Goal: Information Seeking & Learning: Check status

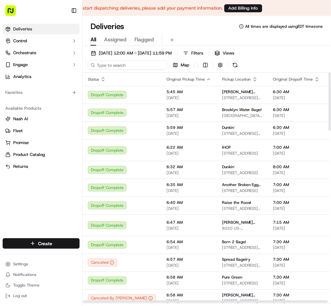
click at [119, 67] on input at bounding box center [127, 64] width 79 height 9
paste input "Y6T72Z"
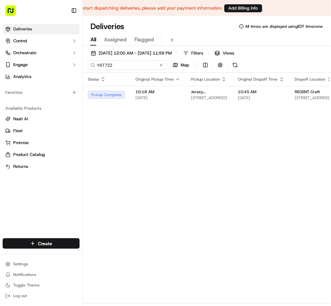
click at [100, 66] on input "Y6T72Z" at bounding box center [127, 64] width 79 height 9
paste input "V6E0AU"
click at [114, 66] on input "V6E0AU" at bounding box center [127, 64] width 79 height 9
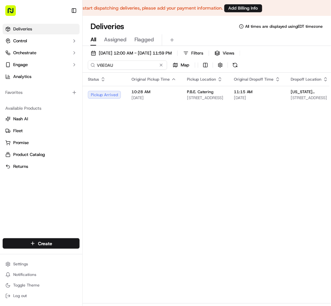
paste input "U25KYH"
click at [102, 66] on input "U25KYH" at bounding box center [127, 64] width 79 height 9
paste input "V6E0AU"
click at [108, 72] on div "[DATE] 12:00 AM - [DATE] 11:59 PM Filters Views V6E0AU Map" at bounding box center [206, 61] width 248 height 24
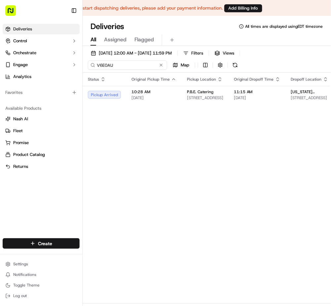
click at [108, 69] on input "V6E0AU" at bounding box center [127, 64] width 79 height 9
paste input "U25KYH"
click at [104, 66] on input "U25KYH" at bounding box center [127, 64] width 79 height 9
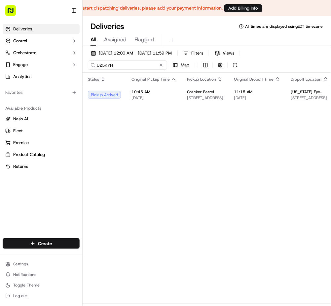
paste input "V6E0AU"
click at [101, 66] on input "V6E0AU" at bounding box center [127, 64] width 79 height 9
paste input "U25KYH"
click at [122, 66] on input "U25KYH" at bounding box center [127, 64] width 79 height 9
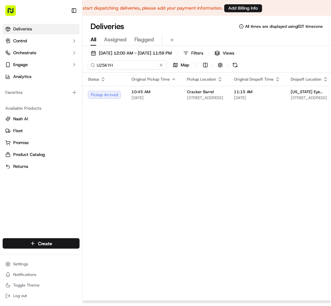
click at [103, 67] on input "U25KYH" at bounding box center [127, 64] width 79 height 9
paste input "W2KYZJ"
click at [105, 67] on input "W2KYZJ" at bounding box center [127, 64] width 79 height 9
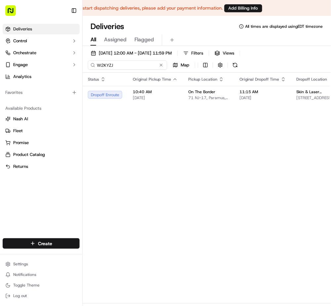
paste input "U25KYH"
click at [106, 68] on input "U25KYH" at bounding box center [127, 64] width 79 height 9
paste input "M192J8"
click at [105, 67] on input "M192J8" at bounding box center [127, 64] width 79 height 9
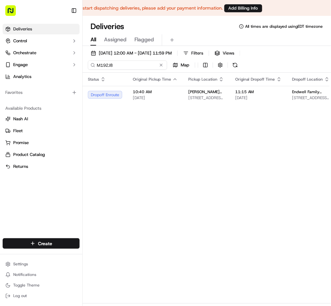
click at [105, 67] on input "M192J8" at bounding box center [127, 64] width 79 height 9
paste input "U25KYH"
click at [102, 67] on input "U25KYH" at bounding box center [127, 64] width 79 height 9
paste input "VEWMVZ"
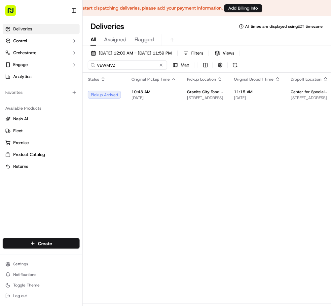
click at [99, 66] on input "VEWMVZ" at bounding box center [127, 64] width 79 height 9
paste input "R8W487"
click at [103, 65] on input "R8W487" at bounding box center [127, 64] width 79 height 9
click at [102, 65] on input "R8W487" at bounding box center [127, 64] width 79 height 9
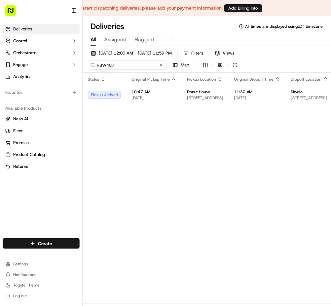
click at [102, 65] on input "R8W487" at bounding box center [127, 64] width 79 height 9
paste input "638E5X"
click at [104, 64] on input "638E5X" at bounding box center [127, 64] width 79 height 9
paste input "ZCYHU2"
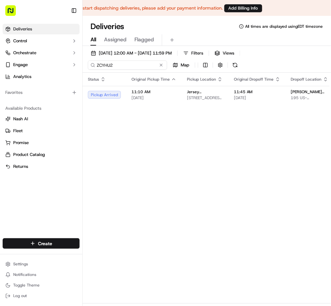
click at [100, 63] on input "ZCYHU2" at bounding box center [127, 64] width 79 height 9
paste input "R8W487"
click at [102, 67] on input "R8W487" at bounding box center [127, 64] width 79 height 9
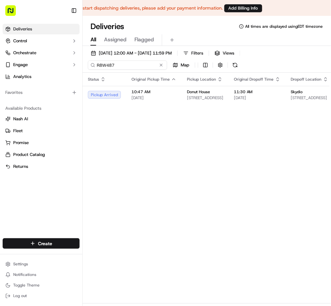
paste input "ZCYHU2"
click at [100, 67] on input "ZCYHU2" at bounding box center [127, 64] width 79 height 9
paste input "RM9Z2R"
click at [99, 63] on input "RM9Z2R" at bounding box center [127, 64] width 79 height 9
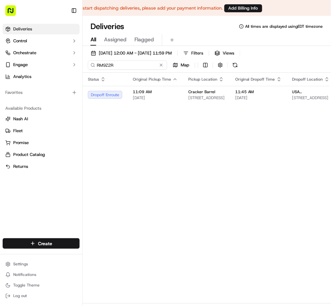
click at [99, 63] on input "RM9Z2R" at bounding box center [127, 64] width 79 height 9
paste input "XQAA6P"
click at [97, 63] on input "XQAA6P" at bounding box center [127, 64] width 79 height 9
paste input "638E5X"
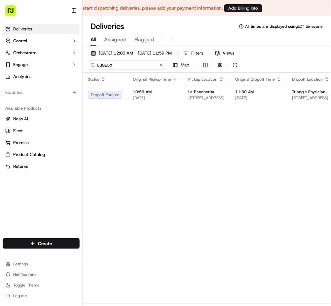
click at [102, 68] on input "638E5X" at bounding box center [127, 64] width 79 height 9
paste input "XQAA6P"
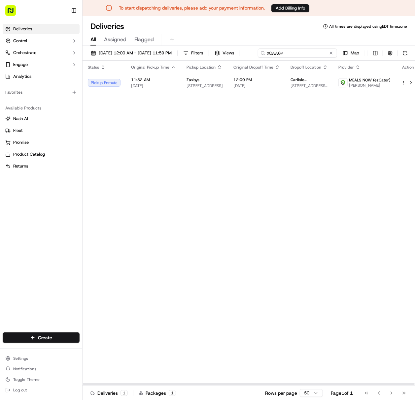
click at [299, 49] on input "XQAA6P" at bounding box center [297, 53] width 79 height 9
click at [299, 49] on div "[DATE] 12:00 AM - [DATE] 11:59 PM Filters Views XQAA6P Map" at bounding box center [248, 55] width 332 height 12
click at [296, 54] on div "[DATE] 12:00 AM - [DATE] 11:59 PM Filters Views XQAA6P Map" at bounding box center [248, 55] width 332 height 12
click at [297, 53] on div "[DATE] 12:00 AM - [DATE] 11:59 PM Filters Views XQAA6P Map" at bounding box center [248, 55] width 332 height 12
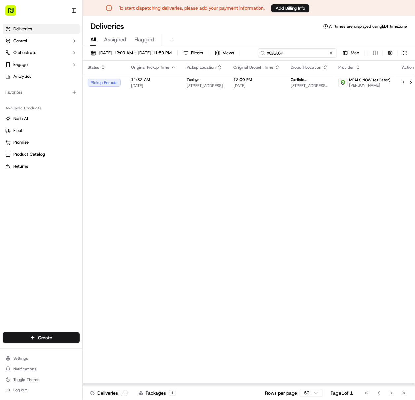
click at [258, 58] on input "XQAA6P" at bounding box center [297, 53] width 79 height 9
paste input "UPHH7G"
click at [104, 58] on div "[DATE] 12:00 AM - [DATE] 11:59 PM Filters Views UPHH7G Map" at bounding box center [248, 55] width 332 height 12
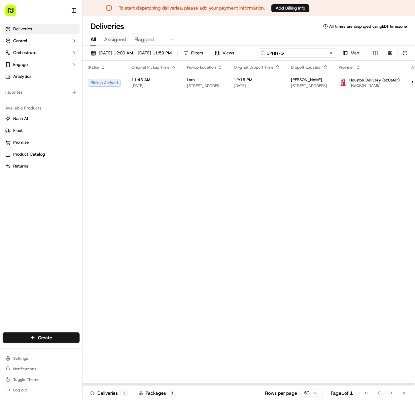
click at [297, 49] on div "[DATE] 12:00 AM - [DATE] 11:59 PM Filters Views UPHH7G Map" at bounding box center [248, 55] width 332 height 12
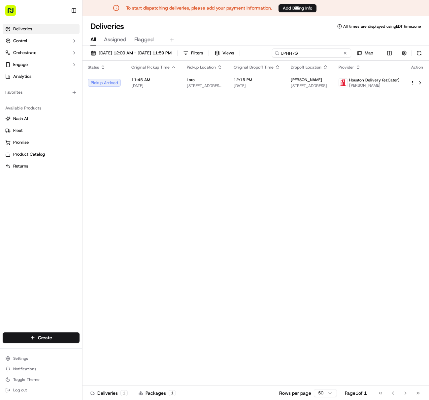
click at [291, 52] on input "UPHH7G" at bounding box center [311, 53] width 79 height 9
paste input "2K1EH8"
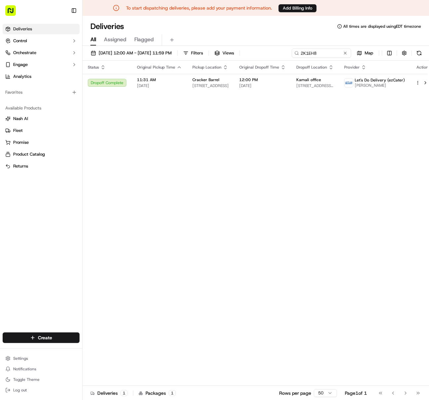
click at [284, 58] on div "[DATE] 12:00 AM - [DATE] 11:59 PM Filters Views 2K1EH8 Map" at bounding box center [255, 55] width 346 height 12
click at [312, 54] on input "2K1EH8" at bounding box center [311, 53] width 79 height 9
paste input "9945RR"
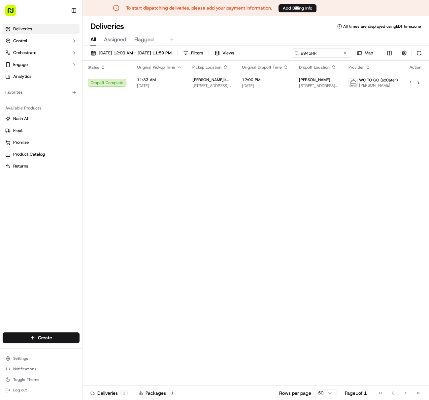
drag, startPoint x: 426, startPoint y: 0, endPoint x: 149, endPoint y: 123, distance: 302.7
click at [149, 123] on div "Status Original Pickup Time Pickup Location Original Dropoff Time Dropoff Locat…" at bounding box center [254, 223] width 345 height 325
click at [321, 55] on input "9945RR" at bounding box center [311, 53] width 79 height 9
paste input "VYZUKP"
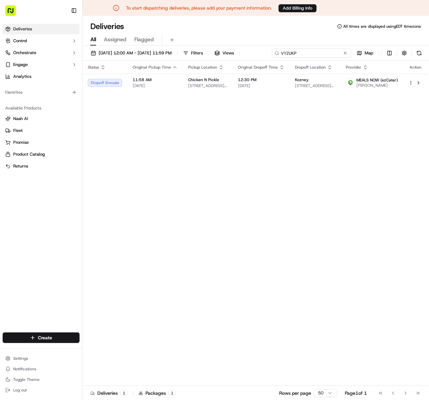
click at [294, 54] on input "VYZUKP" at bounding box center [311, 53] width 79 height 9
paste input "28F95X"
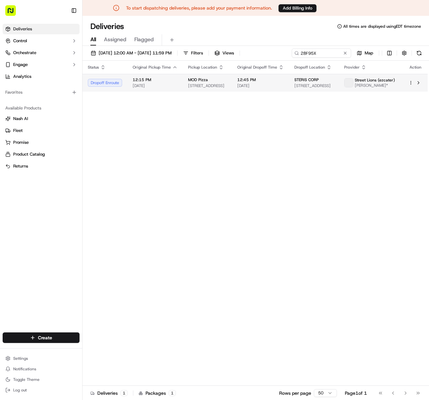
click at [129, 82] on td "12:15 PM [DATE]" at bounding box center [154, 83] width 55 height 18
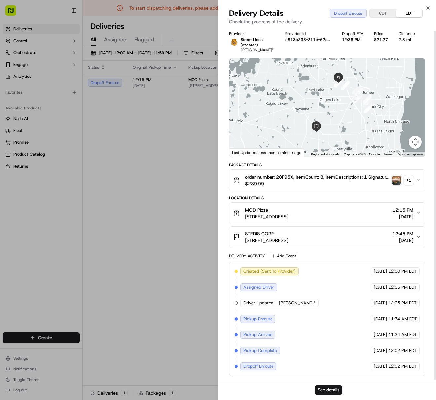
scroll to position [3, 0]
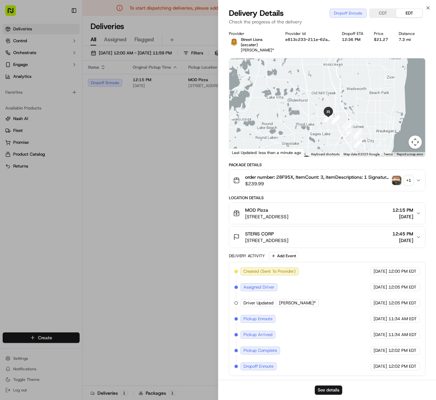
drag, startPoint x: 340, startPoint y: 96, endPoint x: 323, endPoint y: 149, distance: 55.8
click at [323, 149] on div at bounding box center [327, 107] width 196 height 98
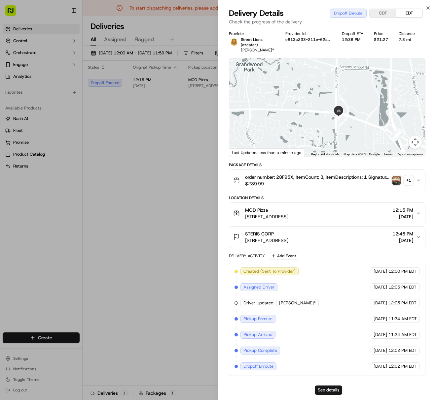
drag, startPoint x: 342, startPoint y: 113, endPoint x: 321, endPoint y: 125, distance: 24.2
click at [321, 125] on div at bounding box center [327, 107] width 196 height 98
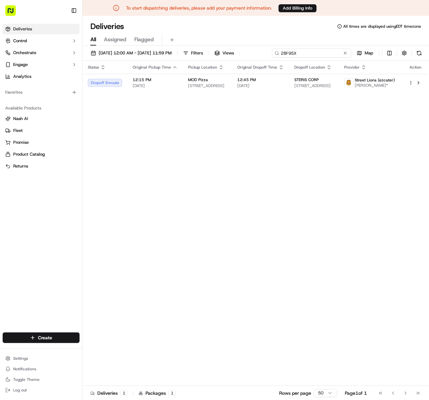
click at [302, 53] on input "28F95X" at bounding box center [311, 53] width 79 height 9
paste input "YH8E2H"
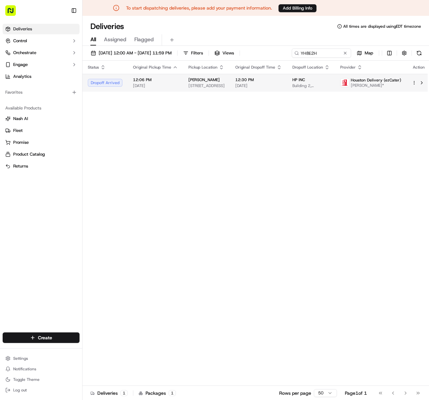
click at [262, 90] on td "12:30 PM [DATE]" at bounding box center [258, 83] width 57 height 18
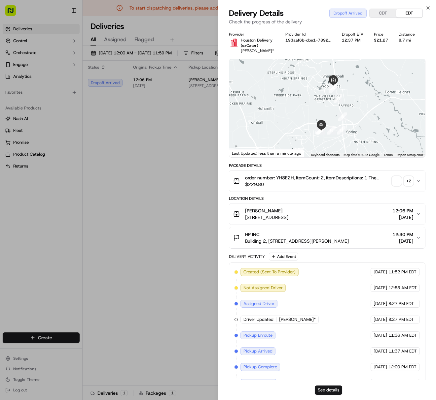
scroll to position [35, 0]
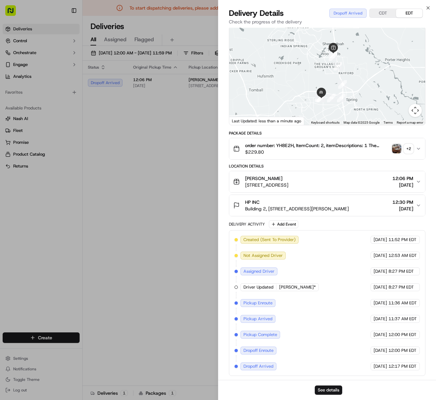
click at [416, 204] on icon "button" at bounding box center [417, 205] width 5 height 5
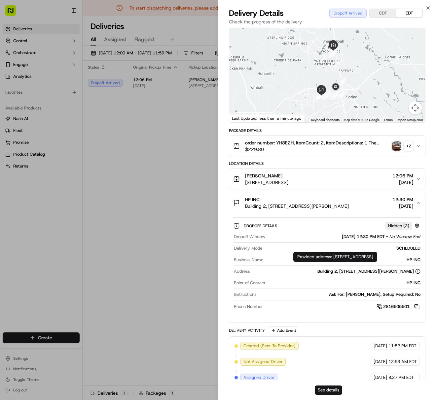
drag, startPoint x: 332, startPoint y: 257, endPoint x: 333, endPoint y: 262, distance: 4.5
click at [333, 262] on div "Provided address: [GEOGRAPHIC_DATA] Provided address: [GEOGRAPHIC_DATA]" at bounding box center [335, 257] width 84 height 10
copy div "Energy Dr, BLD 2 FL 1, [GEOGRAPHIC_DATA], [GEOGRAPHIC_DATA], 77389"
click at [317, 271] on div "Building 2, [STREET_ADDRESS][PERSON_NAME]" at bounding box center [368, 272] width 103 height 6
copy div "Building 2, [STREET_ADDRESS][PERSON_NAME]"
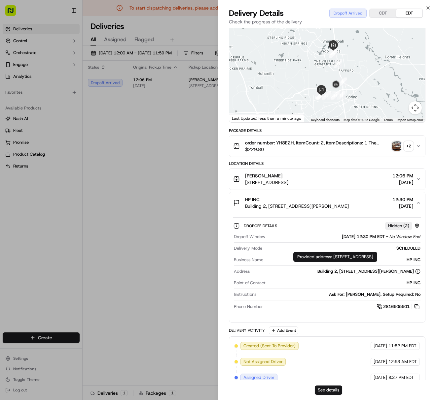
drag, startPoint x: 360, startPoint y: 268, endPoint x: 416, endPoint y: 274, distance: 56.7
click at [416, 274] on div "Building 2, [STREET_ADDRESS][PERSON_NAME]" at bounding box center [336, 272] width 168 height 6
drag, startPoint x: 333, startPoint y: 257, endPoint x: 335, endPoint y: 262, distance: 5.0
click at [335, 262] on div "Provided address: [GEOGRAPHIC_DATA] Provided address: [GEOGRAPHIC_DATA]" at bounding box center [335, 257] width 84 height 10
copy div "Energy Dr, BLD 2 FL 1, [GEOGRAPHIC_DATA], [GEOGRAPHIC_DATA], 77389"
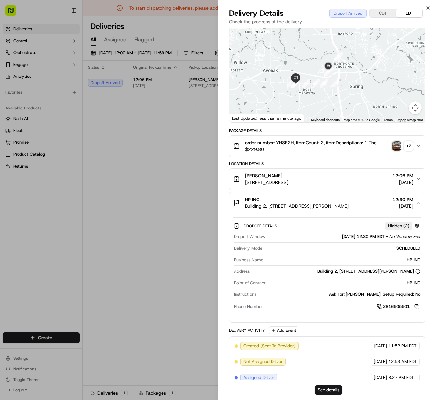
drag, startPoint x: 334, startPoint y: 100, endPoint x: 306, endPoint y: 71, distance: 40.6
click at [306, 71] on div at bounding box center [327, 73] width 196 height 98
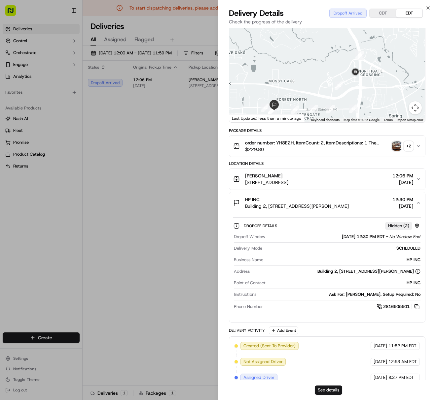
drag, startPoint x: 377, startPoint y: 66, endPoint x: 366, endPoint y: 86, distance: 22.5
click at [366, 86] on div at bounding box center [327, 73] width 196 height 98
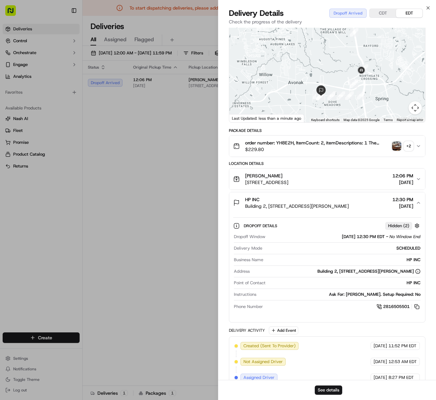
click at [326, 273] on div "Building 2, [STREET_ADDRESS][PERSON_NAME]" at bounding box center [368, 272] width 103 height 6
copy div "Building 2, [STREET_ADDRESS][PERSON_NAME]"
click at [326, 273] on div "Building 2, [STREET_ADDRESS][PERSON_NAME]" at bounding box center [368, 272] width 103 height 6
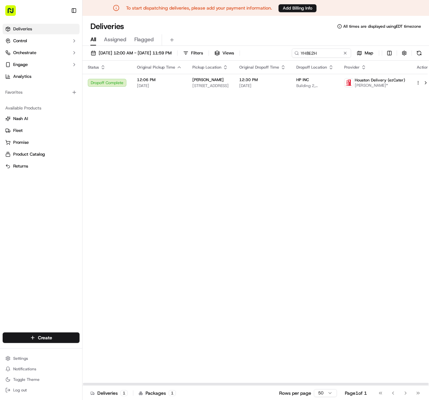
click at [307, 47] on div "[DATE] 12:00 AM - [DATE] 11:59 PM Filters Views YH8E2H Map Status Original Pick…" at bounding box center [255, 224] width 346 height 356
click at [307, 59] on div "[DATE] 12:00 AM - [DATE] 11:59 PM Filters Views YH8E2H Map" at bounding box center [255, 55] width 346 height 12
click at [307, 53] on input "YH8E2H" at bounding box center [311, 53] width 79 height 9
paste input "28F95X"
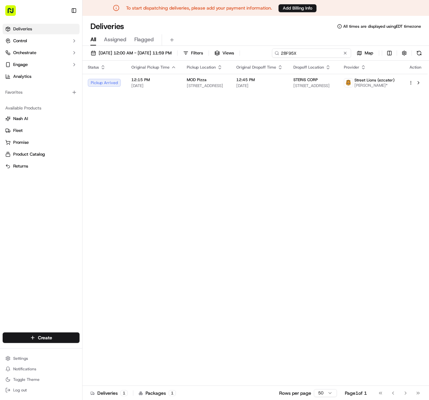
click at [311, 50] on input "28F95X" at bounding box center [311, 53] width 79 height 9
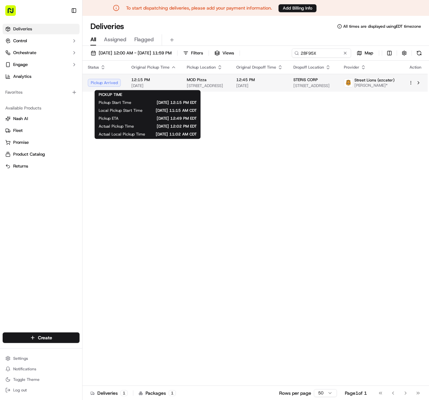
click at [171, 88] on span "[DATE]" at bounding box center [153, 85] width 45 height 5
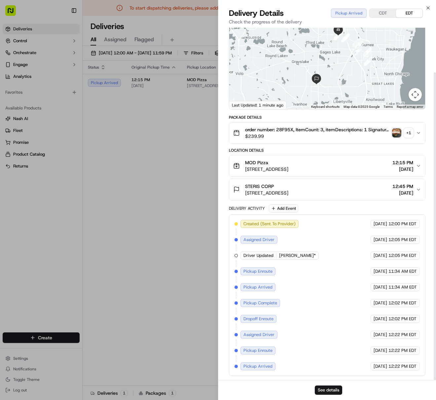
scroll to position [51, 0]
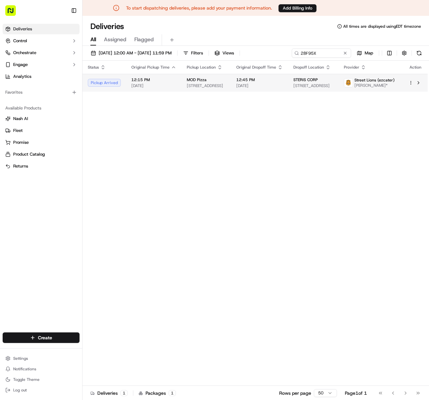
click at [344, 80] on td "Street Lions (ezcater) [PERSON_NAME]*" at bounding box center [371, 83] width 65 height 18
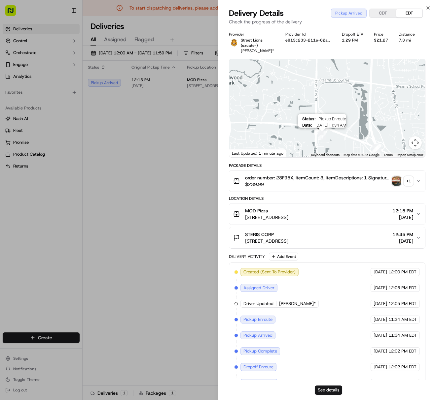
drag, startPoint x: 341, startPoint y: 75, endPoint x: 318, endPoint y: 139, distance: 68.5
click at [319, 139] on img "1" at bounding box center [321, 135] width 9 height 9
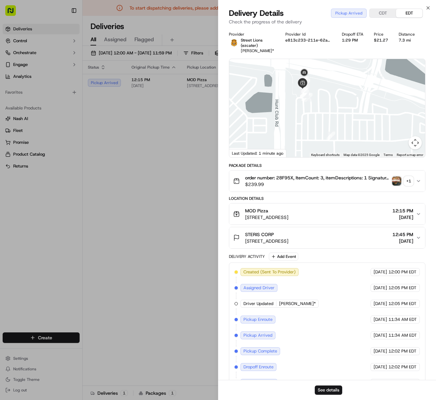
drag, startPoint x: 366, startPoint y: 144, endPoint x: 345, endPoint y: 94, distance: 53.9
click at [346, 101] on div at bounding box center [327, 108] width 196 height 98
drag, startPoint x: 331, startPoint y: 94, endPoint x: 331, endPoint y: 104, distance: 10.2
click at [331, 104] on div at bounding box center [327, 108] width 196 height 98
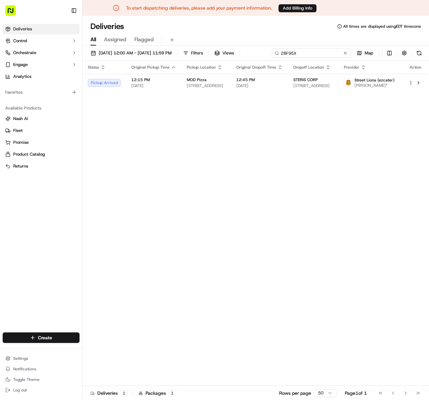
click at [310, 53] on input "28F95X" at bounding box center [311, 53] width 79 height 9
paste input "4HKY9P"
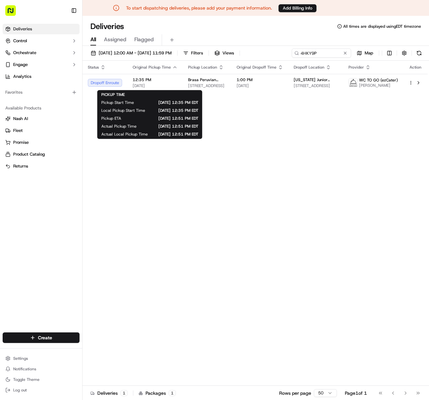
click at [175, 85] on span "[DATE]" at bounding box center [155, 85] width 45 height 5
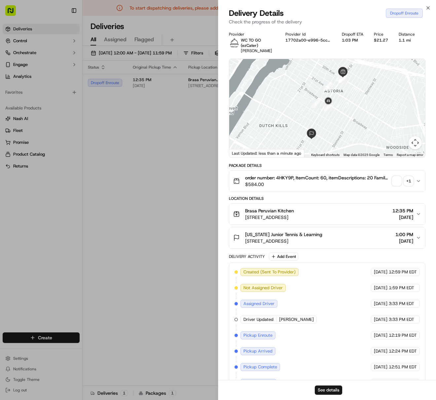
scroll to position [19, 0]
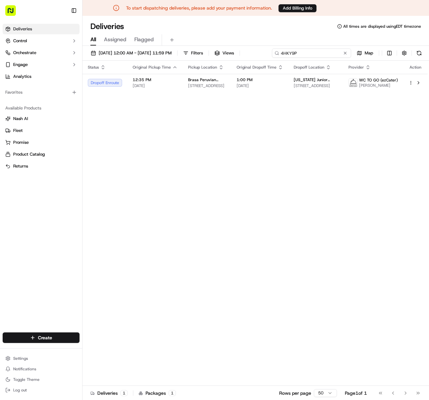
click at [307, 54] on input "4HKY9P" at bounding box center [311, 53] width 79 height 9
paste input "28F95X"
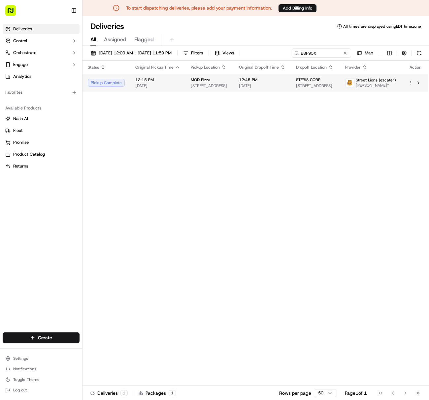
click at [148, 81] on span "12:15 PM" at bounding box center [157, 79] width 45 height 5
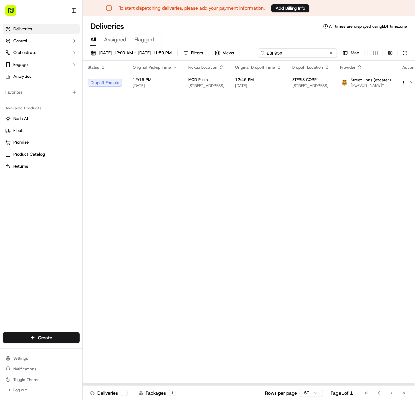
click at [312, 49] on div "[DATE] 12:00 AM - [DATE] 11:59 PM Filters Views 28F95X Map" at bounding box center [248, 55] width 332 height 12
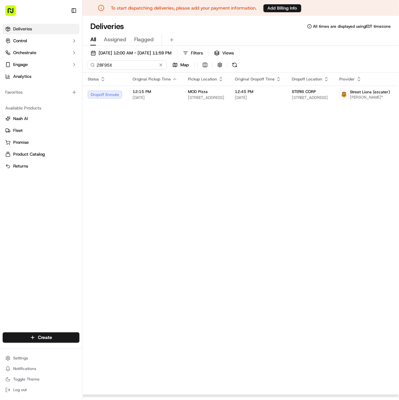
click at [98, 62] on input "28F95X" at bounding box center [127, 64] width 79 height 9
paste input "Y6T72Z"
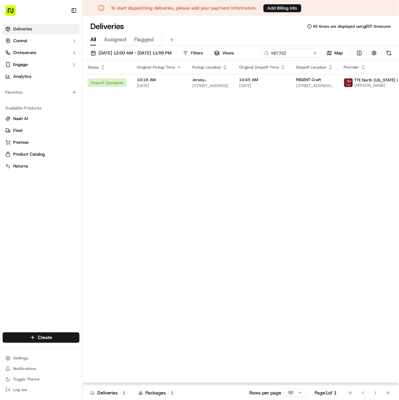
click at [167, 82] on span "10:18 AM" at bounding box center [159, 79] width 45 height 5
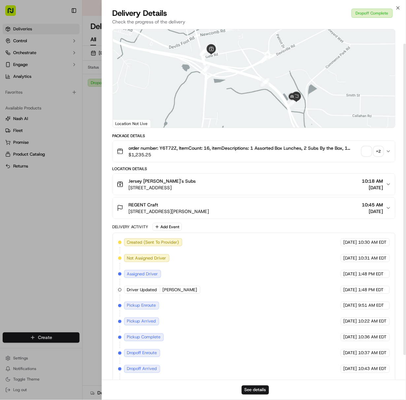
scroll to position [46, 0]
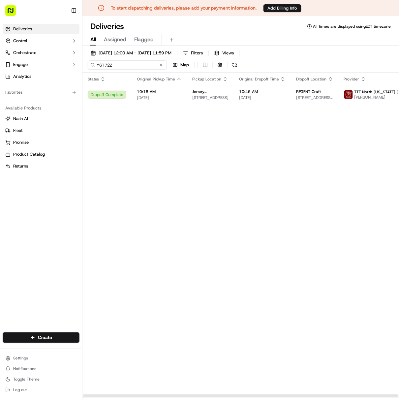
click at [106, 61] on input "Y6T72Z" at bounding box center [127, 64] width 79 height 9
paste input "V6E0AU"
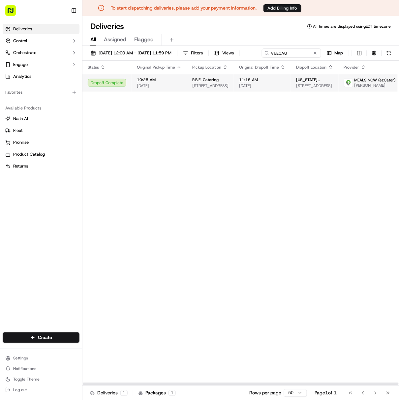
click at [208, 88] on span "[STREET_ADDRESS]" at bounding box center [210, 85] width 36 height 5
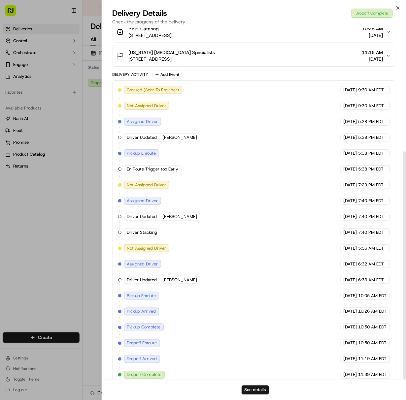
scroll to position [190, 0]
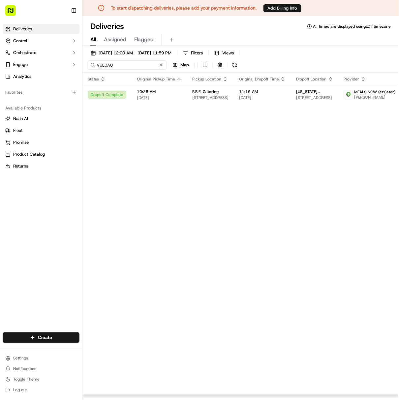
click at [106, 65] on input "V6E0AU" at bounding box center [127, 64] width 79 height 9
paste input "U25KYH"
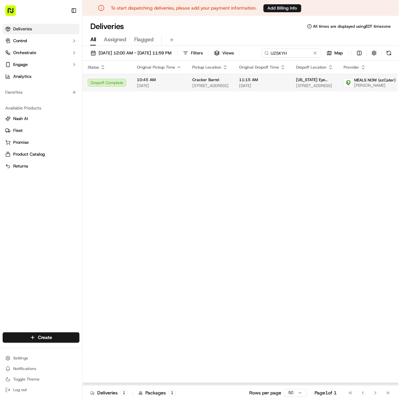
click at [192, 88] on span "[STREET_ADDRESS]" at bounding box center [210, 85] width 36 height 5
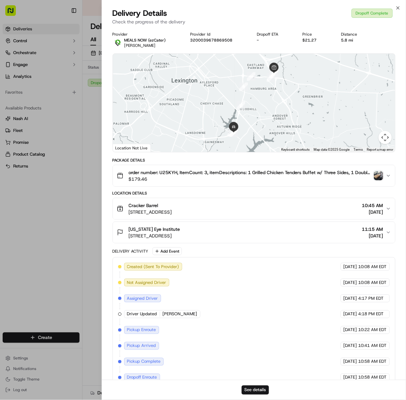
scroll to position [46, 0]
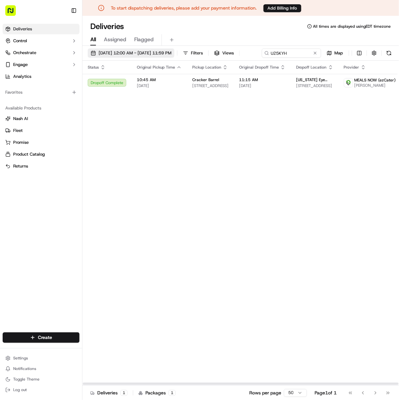
click at [115, 55] on span "[DATE] 12:00 AM - [DATE] 11:59 PM" at bounding box center [135, 53] width 73 height 6
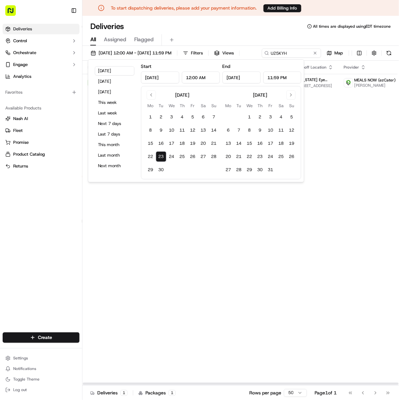
click at [78, 102] on div "Available Products [PERSON_NAME] Fleet Promise Product Catalog Returns" at bounding box center [41, 137] width 82 height 74
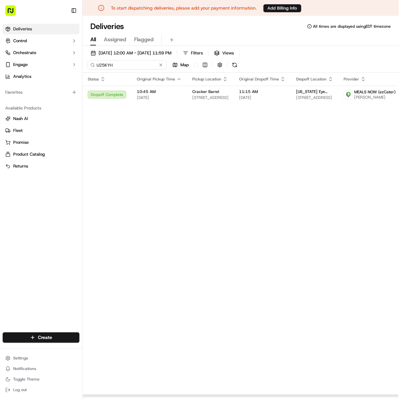
click at [103, 61] on input "U25KYH" at bounding box center [127, 64] width 79 height 9
paste input "W2KYZJ"
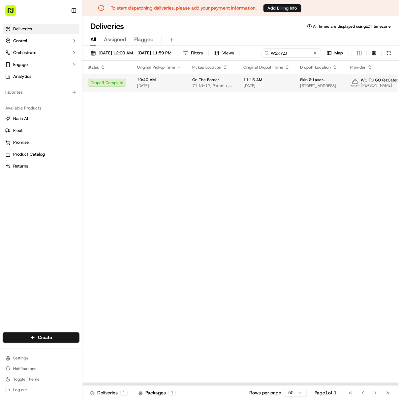
click at [156, 88] on span "[DATE]" at bounding box center [159, 85] width 45 height 5
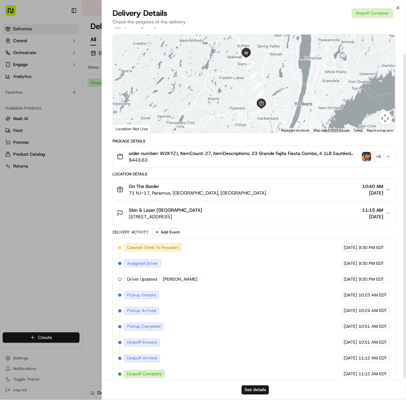
scroll to position [30, 0]
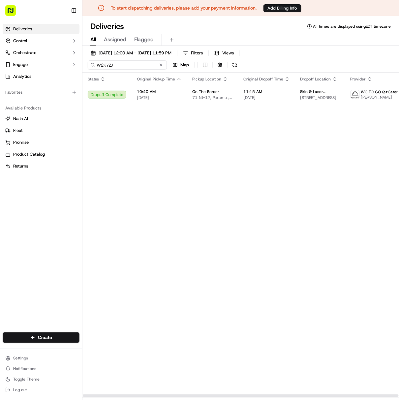
click at [104, 61] on input "W2KYZJ" at bounding box center [127, 64] width 79 height 9
paste input "M192J8"
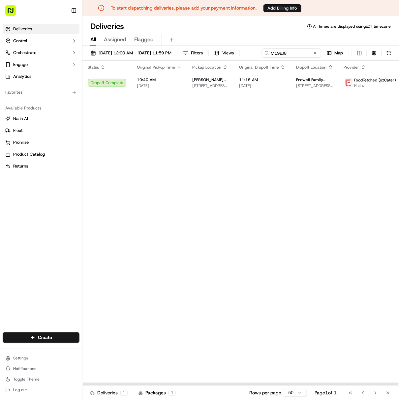
click at [187, 89] on td "[PERSON_NAME] Good Times [STREET_ADDRESS][PERSON_NAME][PERSON_NAME]" at bounding box center [210, 83] width 47 height 18
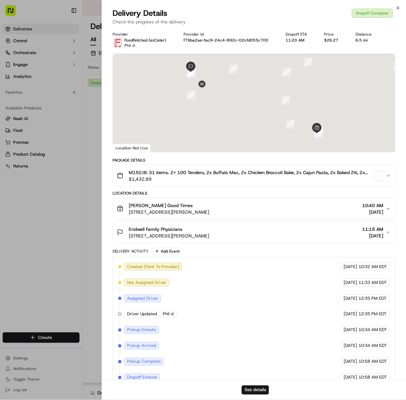
scroll to position [46, 0]
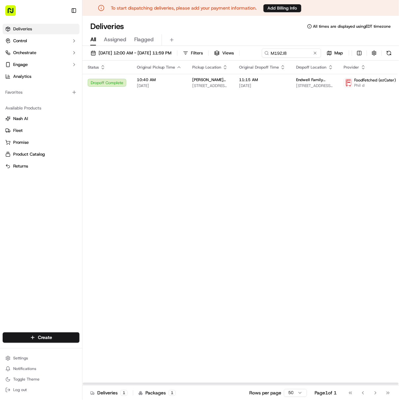
click at [117, 61] on div "[DATE] 12:00 AM - [DATE] 11:59 PM Filters Views M192J8 Map" at bounding box center [240, 55] width 317 height 12
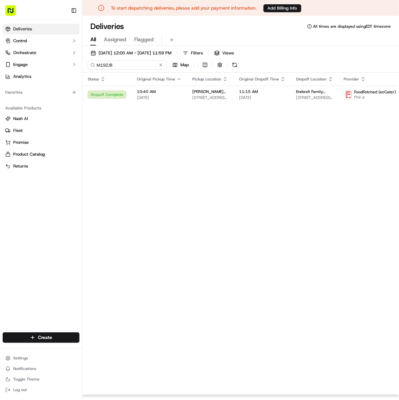
click at [117, 68] on input "M192J8" at bounding box center [127, 64] width 79 height 9
paste input "VEWMVZ"
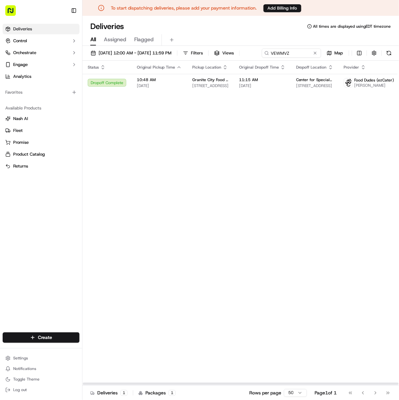
click at [205, 82] on span "Granite City Food & Brewery" at bounding box center [210, 79] width 36 height 5
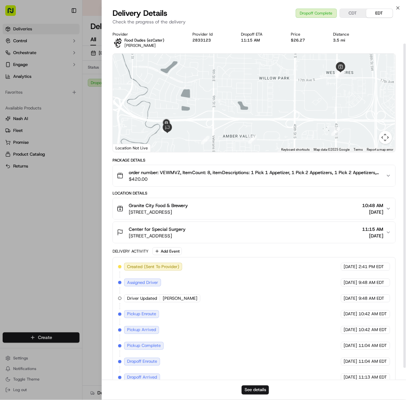
scroll to position [30, 0]
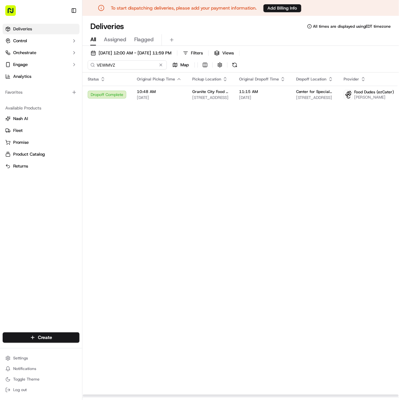
click at [108, 61] on input "VEWMVZ" at bounding box center [127, 64] width 79 height 9
paste input "R8W487"
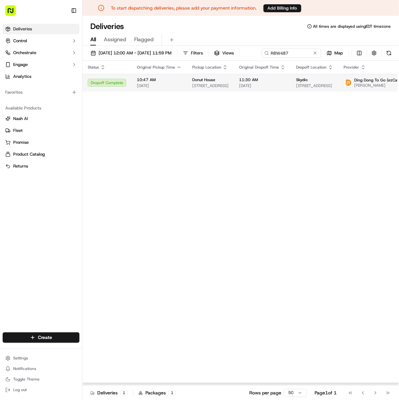
click at [229, 89] on td "[GEOGRAPHIC_DATA] [STREET_ADDRESS]" at bounding box center [210, 83] width 47 height 18
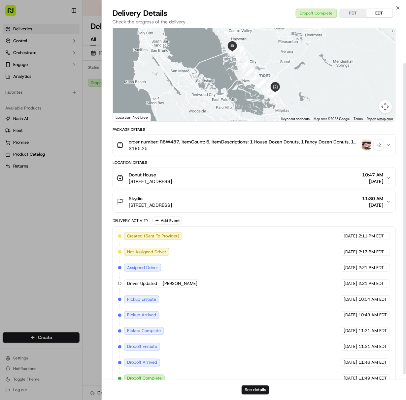
scroll to position [46, 0]
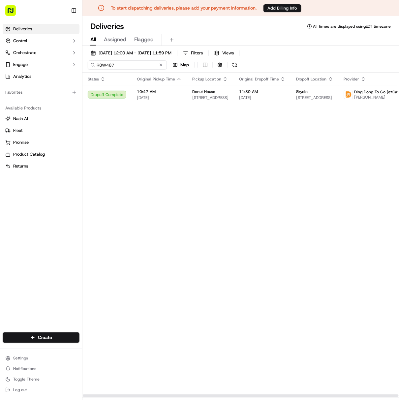
click at [114, 66] on input "R8W487" at bounding box center [127, 64] width 79 height 9
paste input "638E5X"
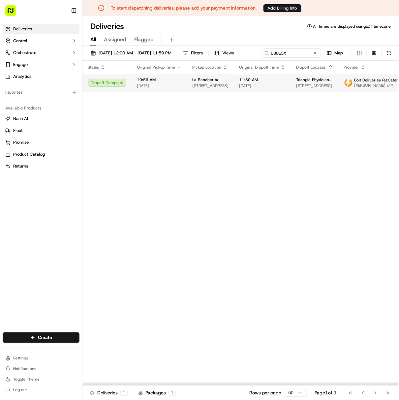
click at [159, 82] on span "10:59 AM" at bounding box center [159, 79] width 45 height 5
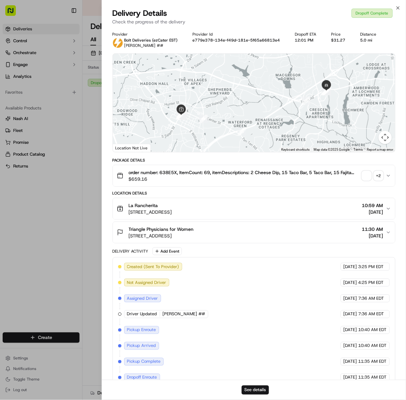
scroll to position [46, 0]
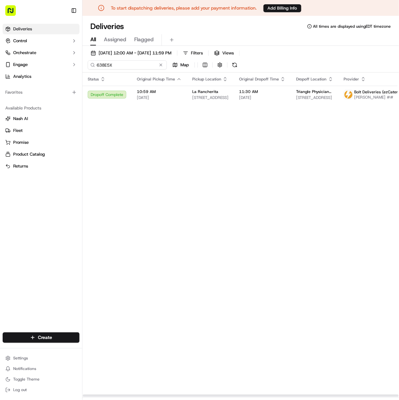
click at [112, 68] on input "638E5X" at bounding box center [127, 64] width 79 height 9
paste input "95U0T"
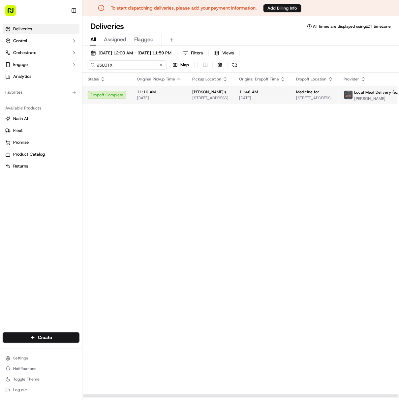
type input "95U0TX"
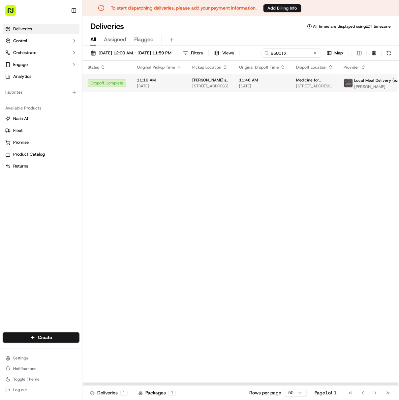
click at [286, 92] on td "11:46 AM [DATE]" at bounding box center [262, 83] width 57 height 18
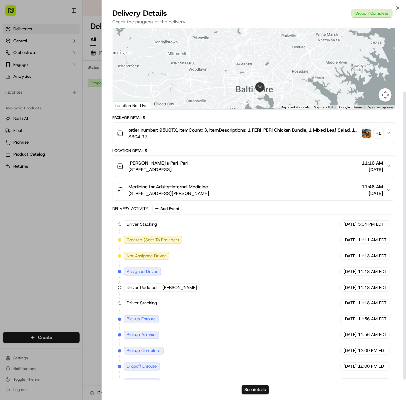
scroll to position [78, 0]
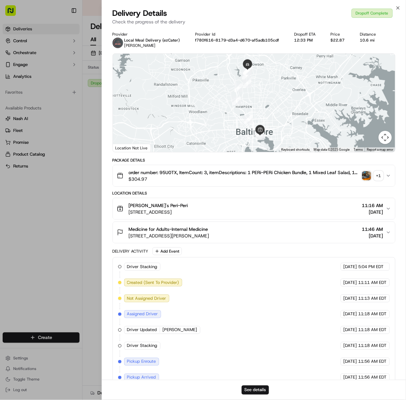
scroll to position [78, 0]
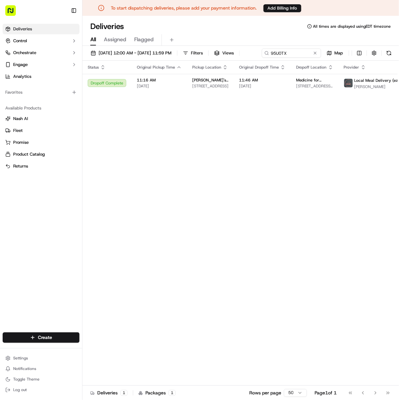
drag, startPoint x: 72, startPoint y: 180, endPoint x: 86, endPoint y: 126, distance: 55.7
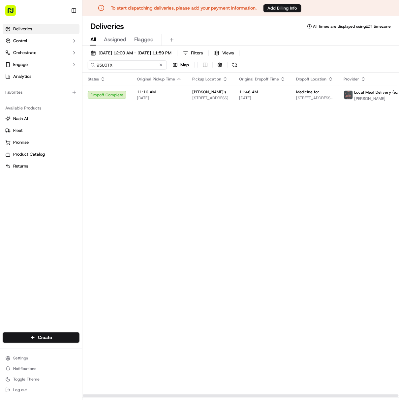
click at [107, 65] on input "95U0TX" at bounding box center [127, 64] width 79 height 9
paste input "6W5Y4W"
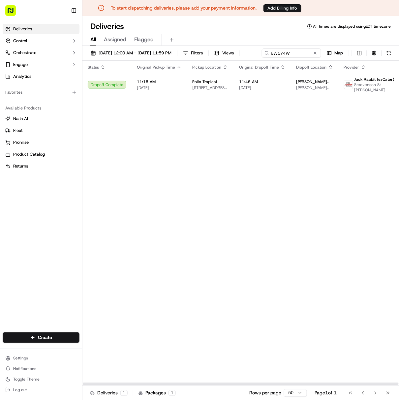
click at [162, 84] on span "11:18 AM" at bounding box center [159, 81] width 45 height 5
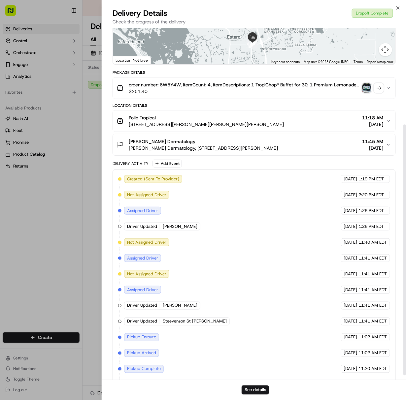
scroll to position [143, 0]
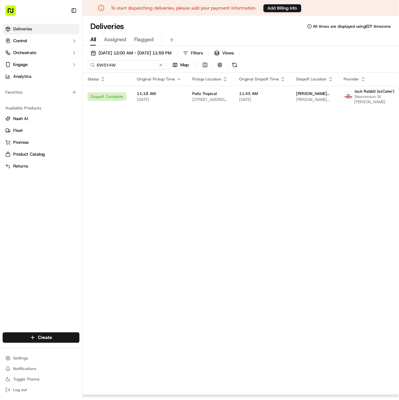
click at [106, 63] on input "6W5Y4W" at bounding box center [127, 64] width 79 height 9
paste input "XQAA6P"
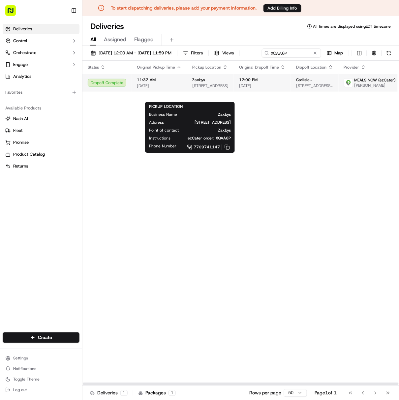
click at [193, 88] on span "[STREET_ADDRESS]" at bounding box center [210, 85] width 36 height 5
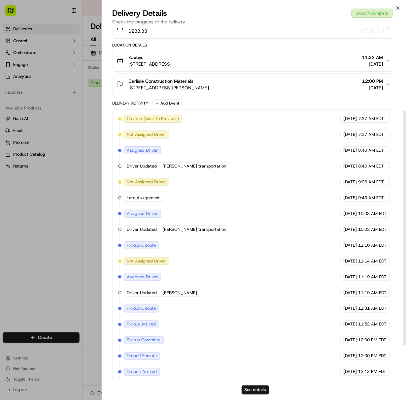
scroll to position [175, 0]
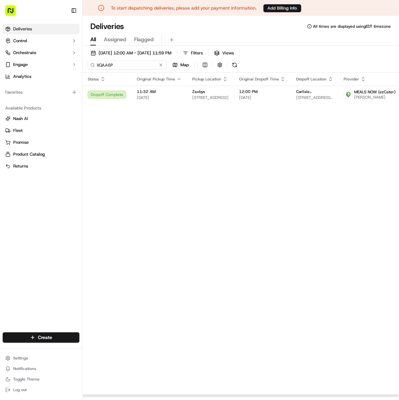
click at [105, 69] on input "XQAA6P" at bounding box center [127, 64] width 79 height 9
paste input "ZCYHU2"
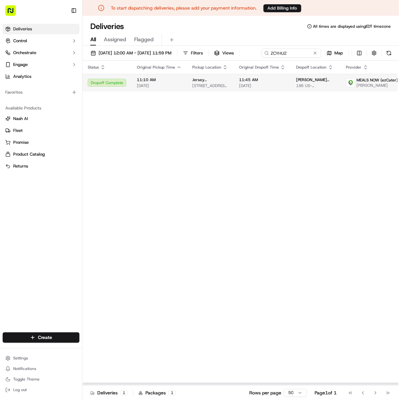
click at [188, 92] on td "Jersey Mike's Subs 4509 Phoenix Ave, Fort Smith, AR 72903, USA" at bounding box center [210, 83] width 47 height 18
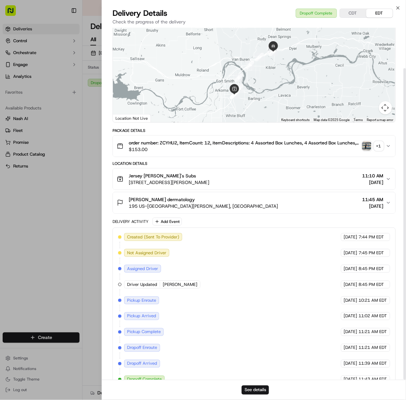
scroll to position [46, 0]
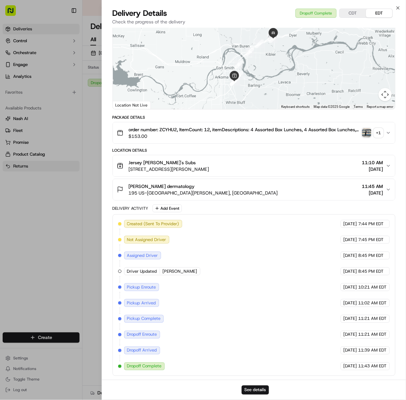
drag, startPoint x: 37, startPoint y: 243, endPoint x: 73, endPoint y: 167, distance: 84.4
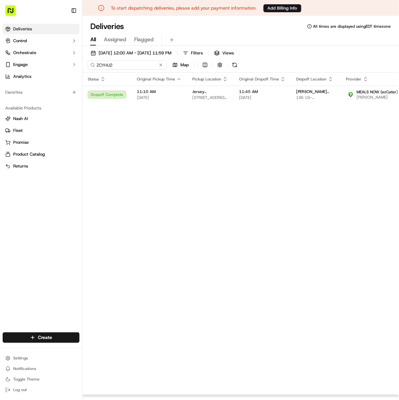
click at [100, 62] on input "ZCYHU2" at bounding box center [127, 64] width 79 height 9
paste input "91AP8R"
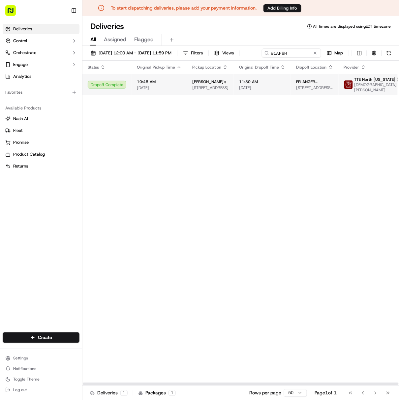
click at [198, 90] on span "2271 Gunbarrel Rd, Chattanooga, TN 37421, USA" at bounding box center [210, 87] width 36 height 5
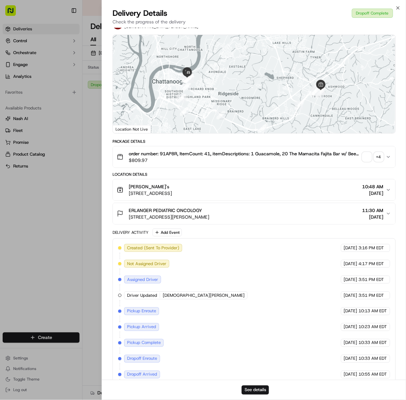
scroll to position [46, 0]
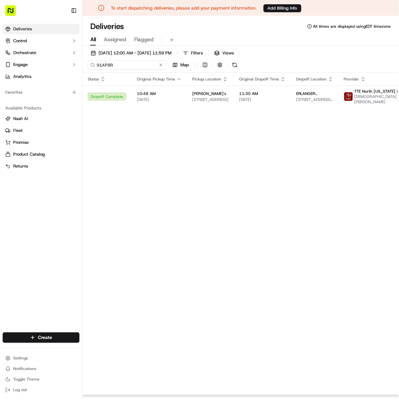
click at [95, 68] on input "91AP8R" at bounding box center [127, 64] width 79 height 9
paste input "RM9Z2"
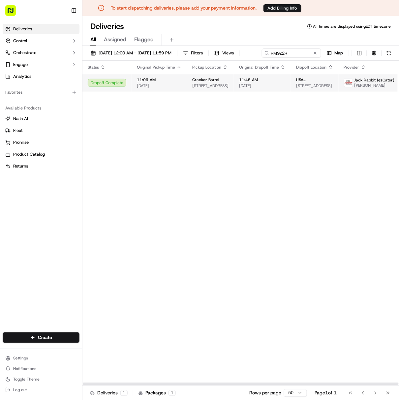
click at [228, 92] on td "Cracker Barrel 43 E Interstate 65 Service Rd S, Mobile, AL 36606, USA" at bounding box center [210, 83] width 47 height 18
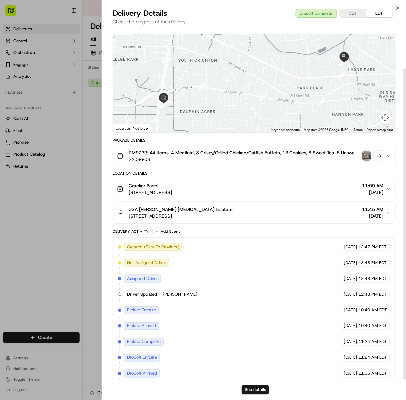
scroll to position [46, 0]
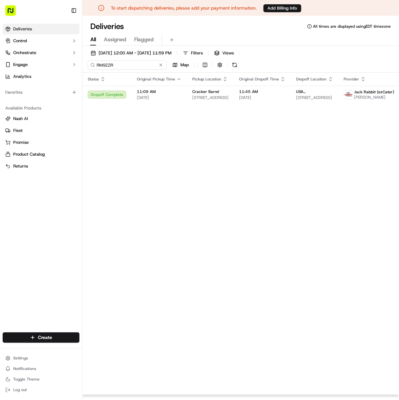
click at [107, 63] on input "RM9Z2R" at bounding box center [127, 64] width 79 height 9
paste input "2K1EH8"
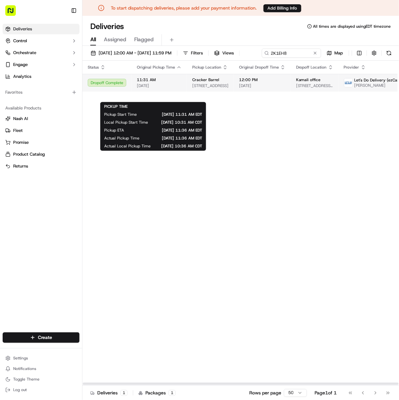
click at [164, 82] on span "11:31 AM" at bounding box center [159, 79] width 45 height 5
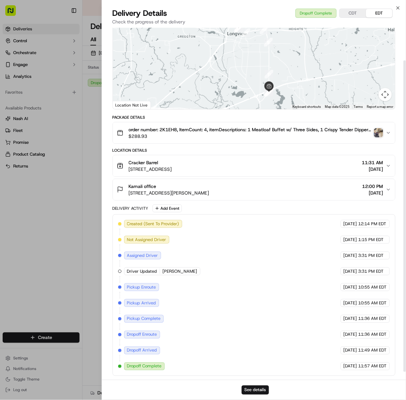
scroll to position [46, 0]
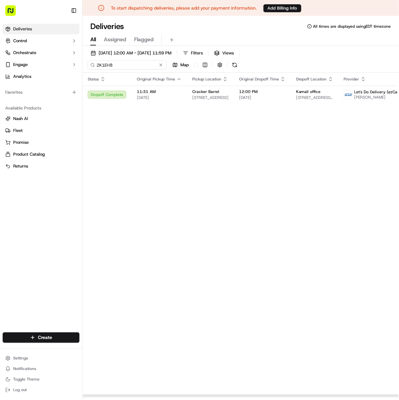
click at [114, 64] on input "2K1EH8" at bounding box center [127, 64] width 79 height 9
paste input "UPHH7G"
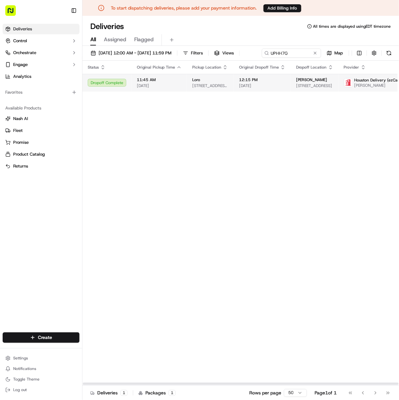
click at [215, 88] on span "[STREET_ADDRESS][PERSON_NAME]" at bounding box center [210, 85] width 36 height 5
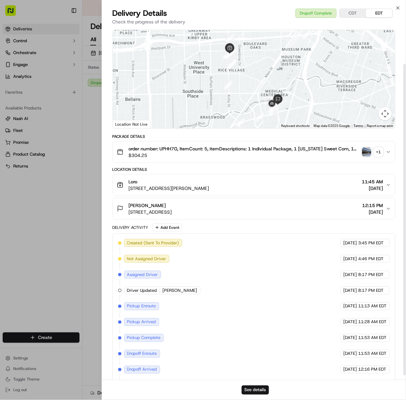
scroll to position [46, 0]
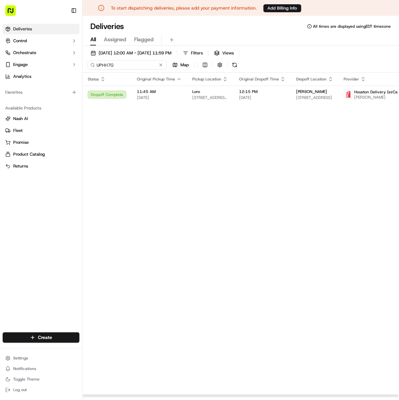
click at [106, 61] on input "UPHH7G" at bounding box center [127, 64] width 79 height 9
paste input "9945RR"
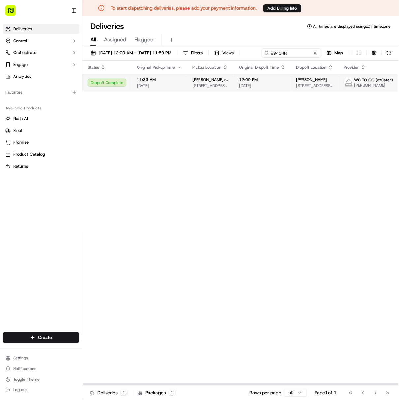
click at [164, 88] on span "[DATE]" at bounding box center [159, 85] width 45 height 5
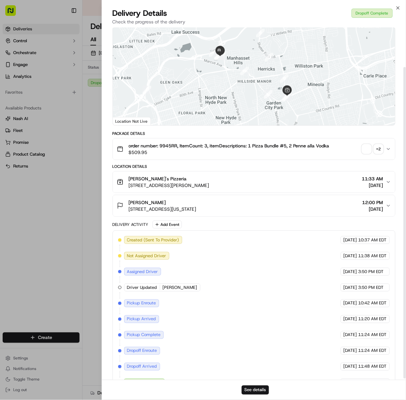
scroll to position [46, 0]
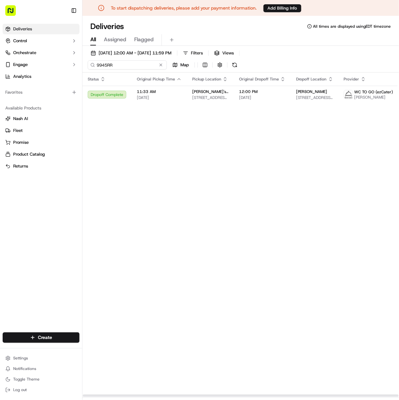
click at [116, 65] on input "9945RR" at bounding box center [127, 64] width 79 height 9
paste input "2XR1Q1"
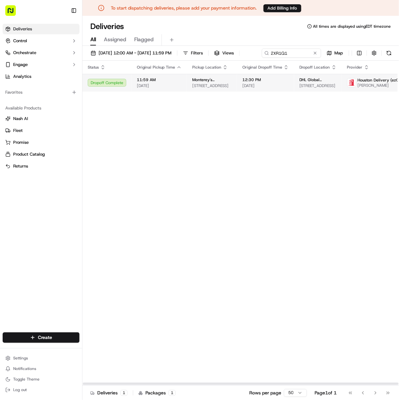
click at [253, 82] on span "12:30 PM" at bounding box center [266, 79] width 47 height 5
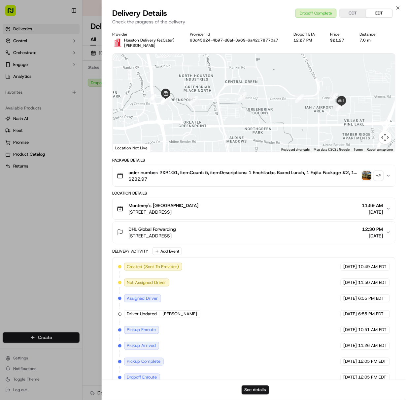
scroll to position [46, 0]
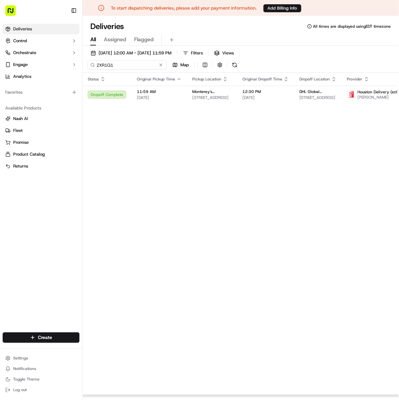
click at [118, 64] on input "2XR1Q1" at bounding box center [127, 64] width 79 height 9
paste input "36MAUX"
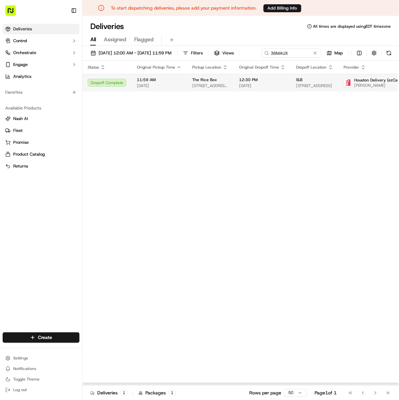
click at [234, 91] on td "12:30 PM [DATE]" at bounding box center [262, 83] width 57 height 18
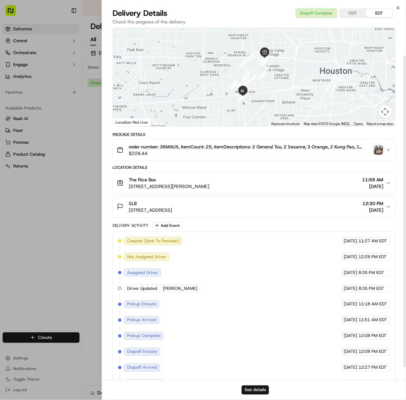
scroll to position [46, 0]
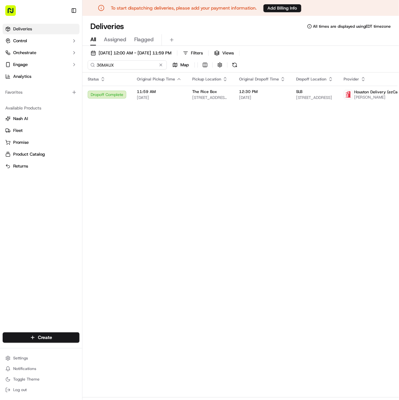
click at [99, 65] on input "36MAUX" at bounding box center [127, 64] width 79 height 9
paste input "VYZUKP"
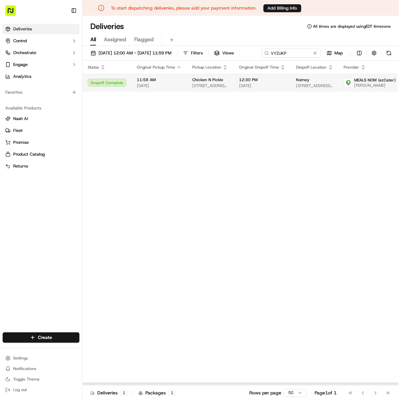
click at [185, 92] on td "11:58 AM 09/23/2025" at bounding box center [159, 83] width 55 height 18
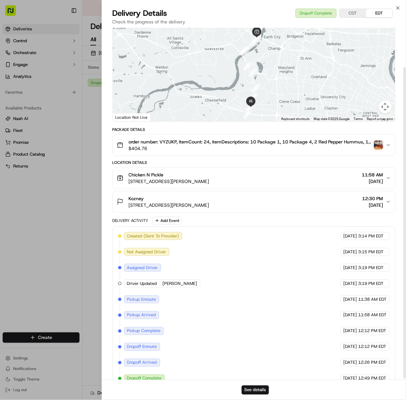
scroll to position [46, 0]
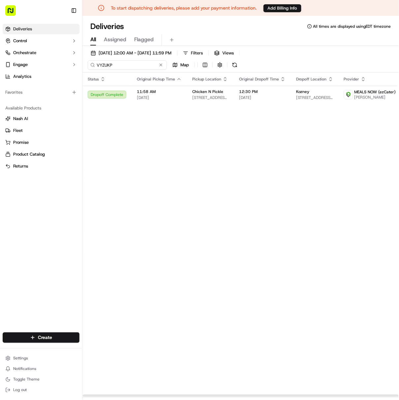
click at [109, 69] on input "VYZUKP" at bounding box center [127, 64] width 79 height 9
paste input "YH8E2H"
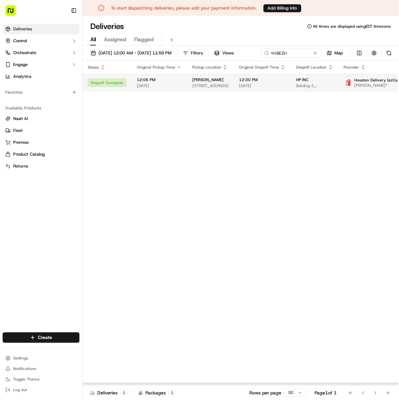
click at [238, 88] on td "12:30 PM [DATE]" at bounding box center [262, 83] width 57 height 18
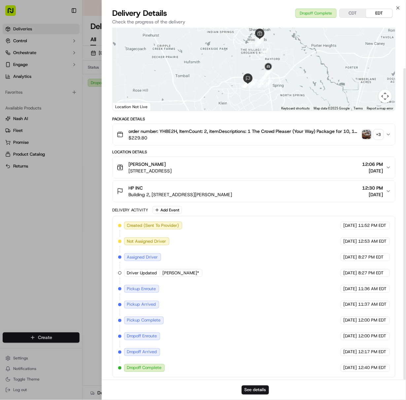
scroll to position [46, 0]
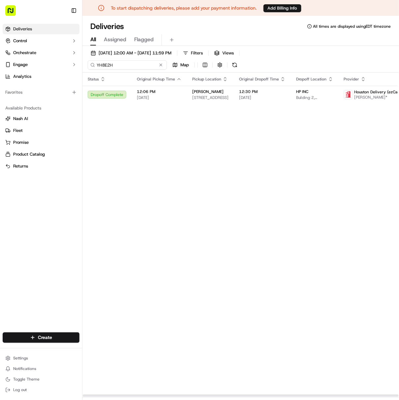
click at [114, 67] on input "YH8E2H" at bounding box center [127, 64] width 79 height 9
paste input "4HKY9P"
type input "4HKY9P"
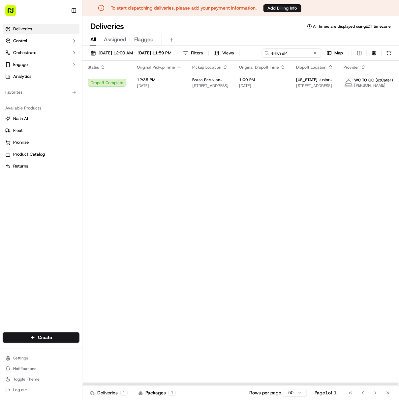
click at [190, 90] on td "Brasa Peruvian Kitchen 31-01 30th Ave., Astoria, NY 11102, USA" at bounding box center [210, 83] width 47 height 18
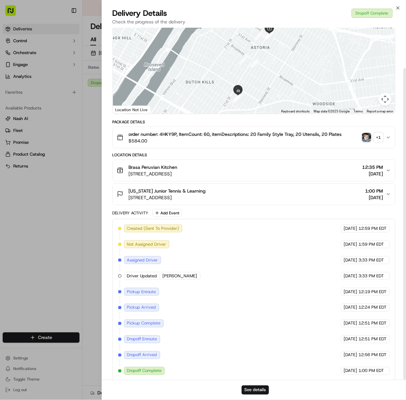
scroll to position [46, 0]
